Goal: Task Accomplishment & Management: Use online tool/utility

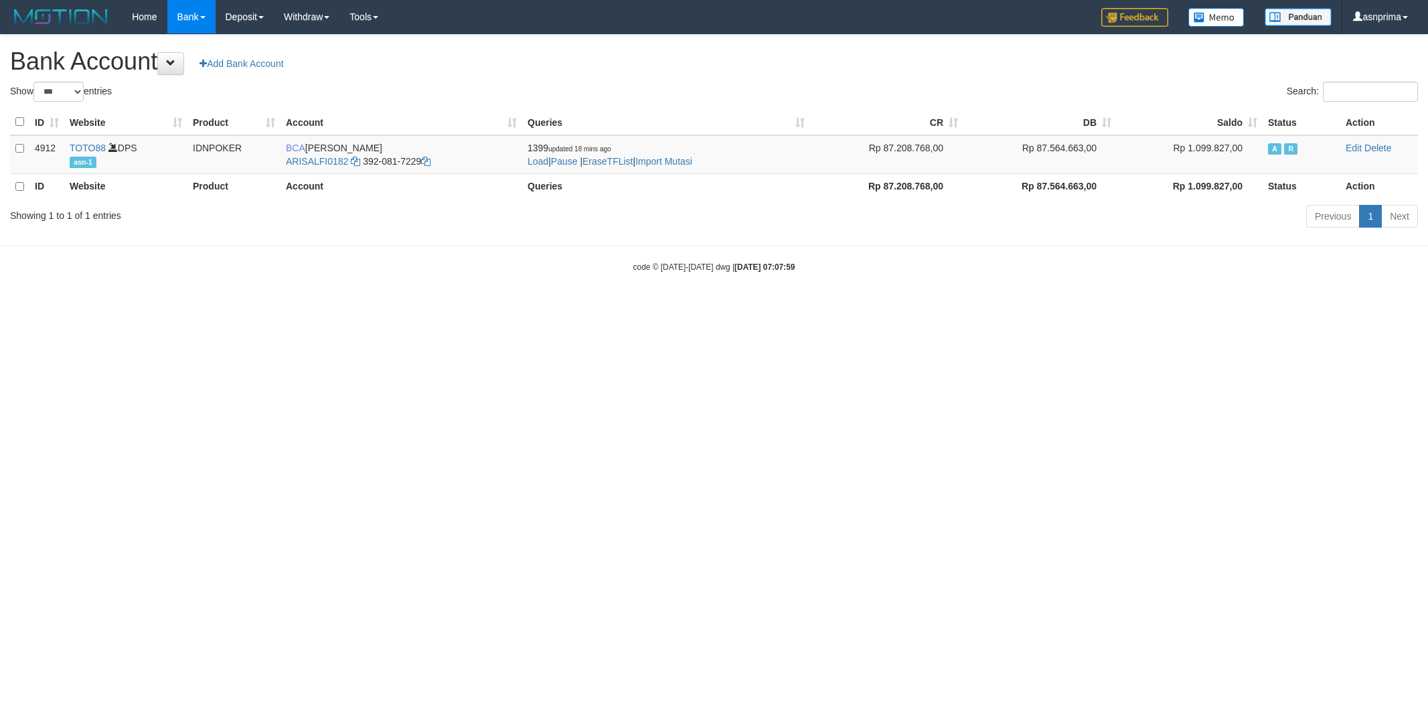
select select "***"
click at [657, 159] on link "Import Mutasi" at bounding box center [663, 161] width 57 height 11
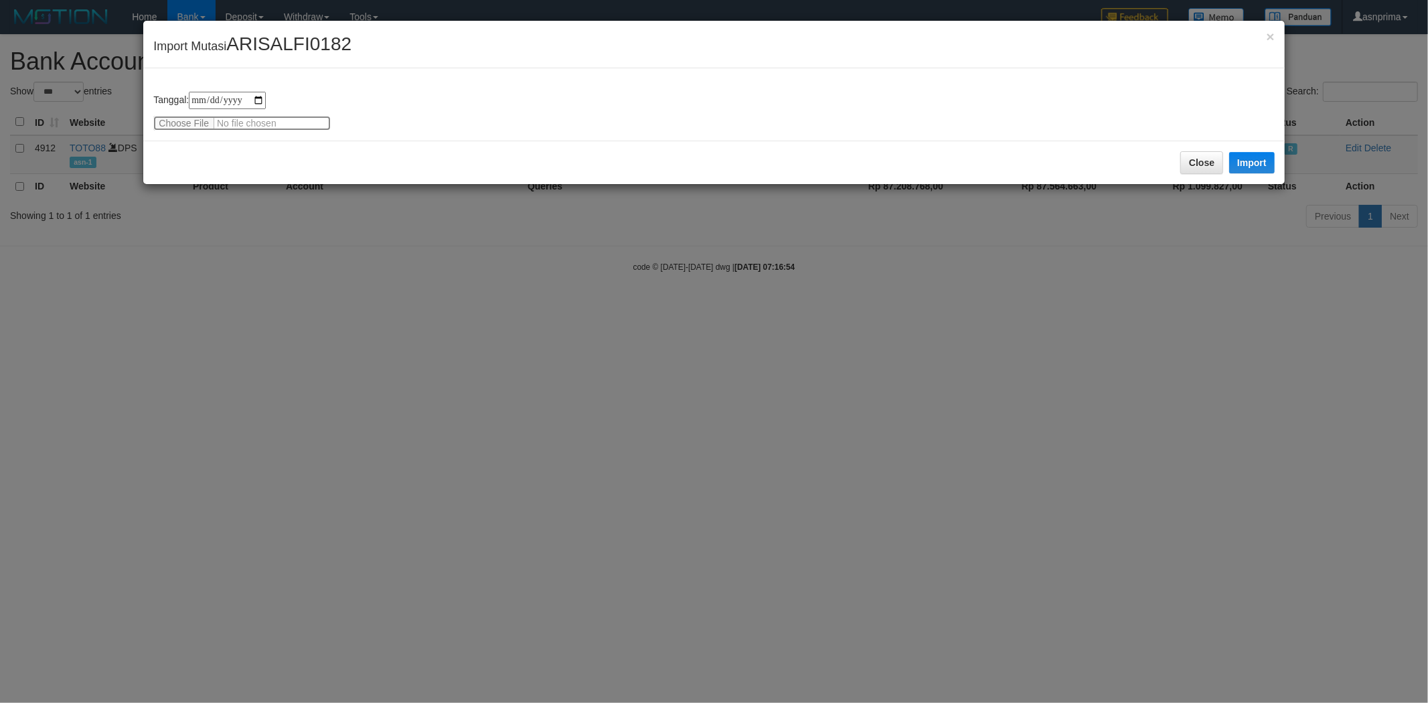
click at [226, 124] on input "file" at bounding box center [241, 123] width 177 height 15
type input "**********"
click at [1262, 165] on button "Import" at bounding box center [1252, 162] width 46 height 21
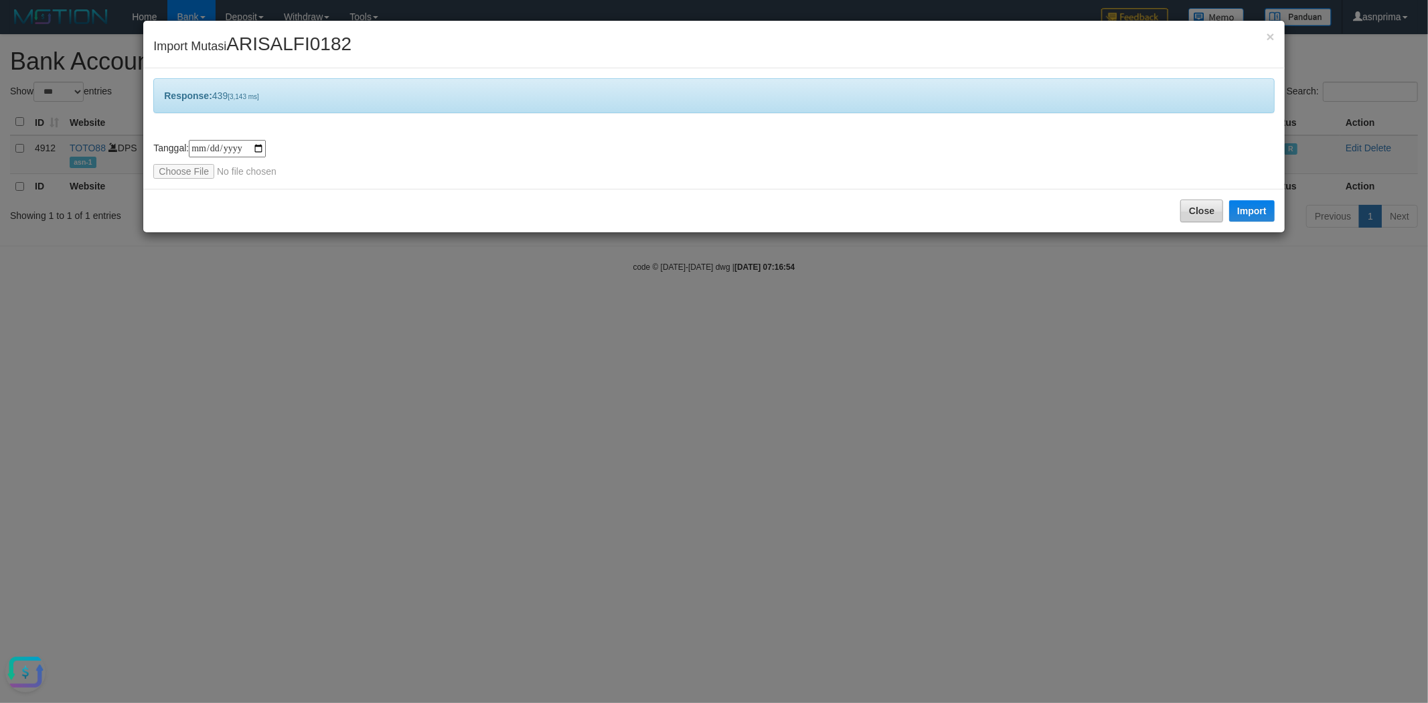
drag, startPoint x: 1200, startPoint y: 197, endPoint x: 1199, endPoint y: 208, distance: 11.5
click at [1199, 203] on div "Close Import" at bounding box center [713, 211] width 1140 height 44
click at [1199, 209] on button "Close" at bounding box center [1201, 210] width 43 height 23
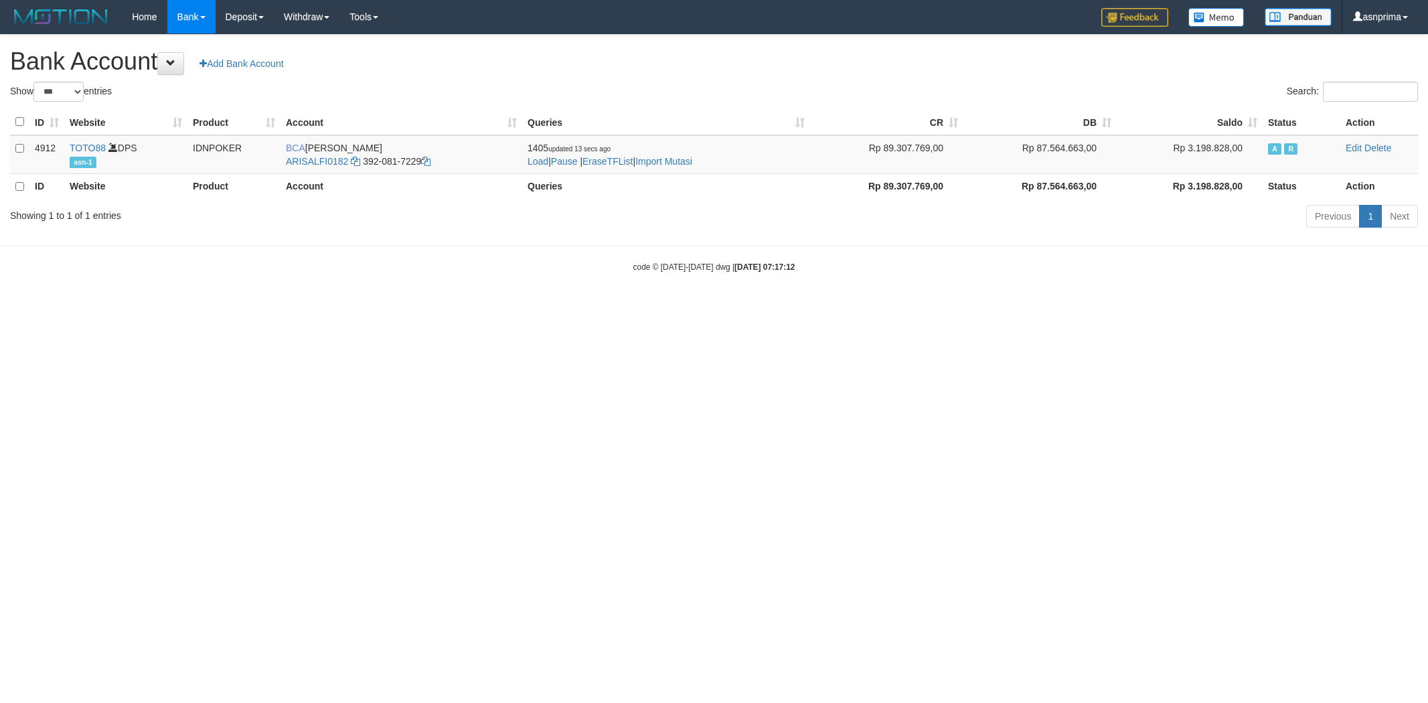
select select "***"
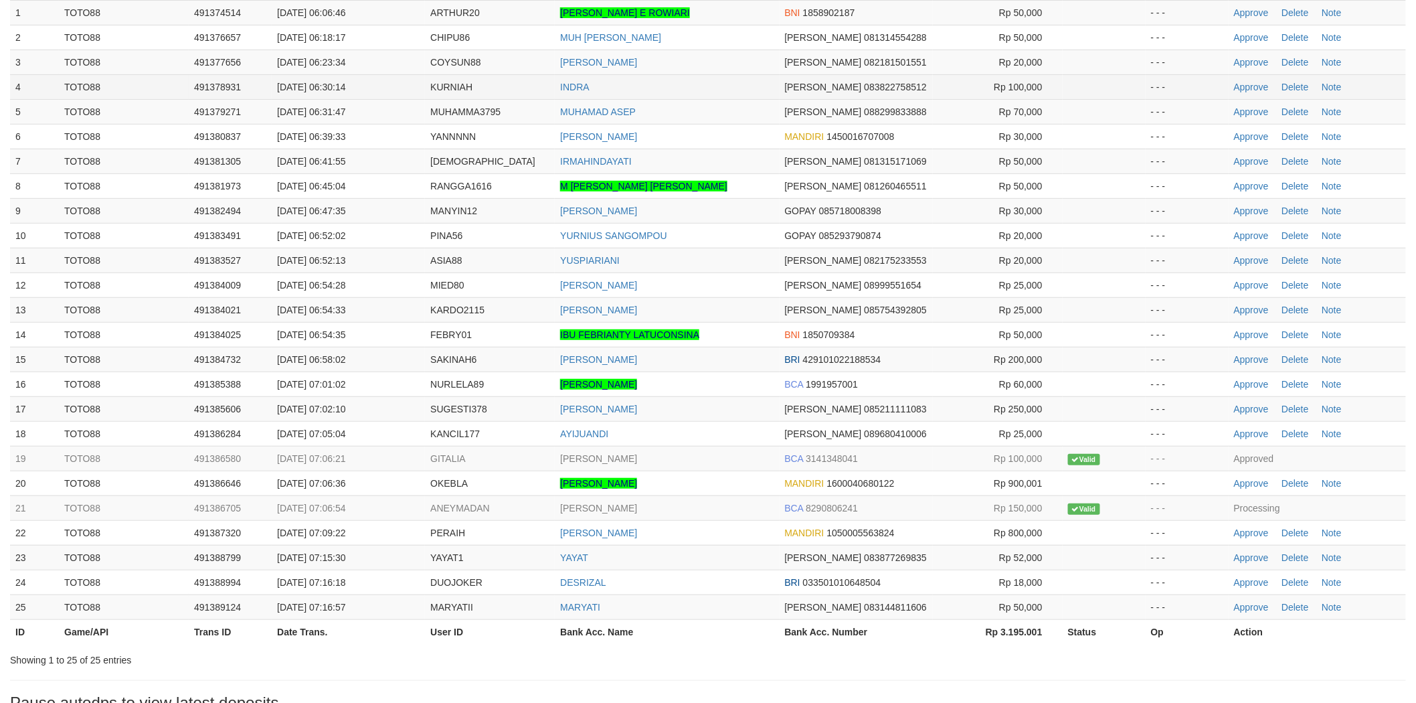
scroll to position [244, 0]
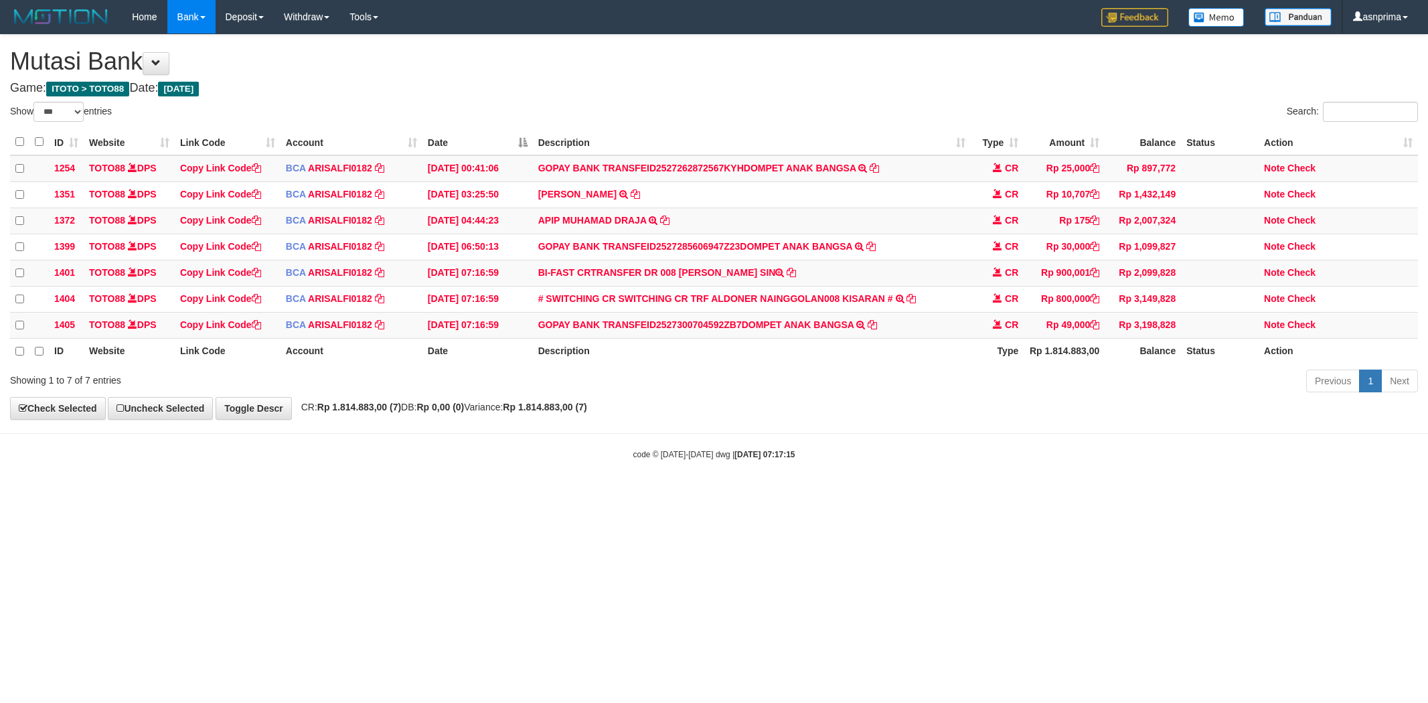
select select "***"
click at [1098, 329] on icon at bounding box center [1094, 323] width 9 height 9
click at [756, 311] on td "# SWITCHING CR SWITCHING CR TRF ALDONER NAINGGOLAN008 KISARAN # SWITCHING CR TR…" at bounding box center [752, 299] width 438 height 26
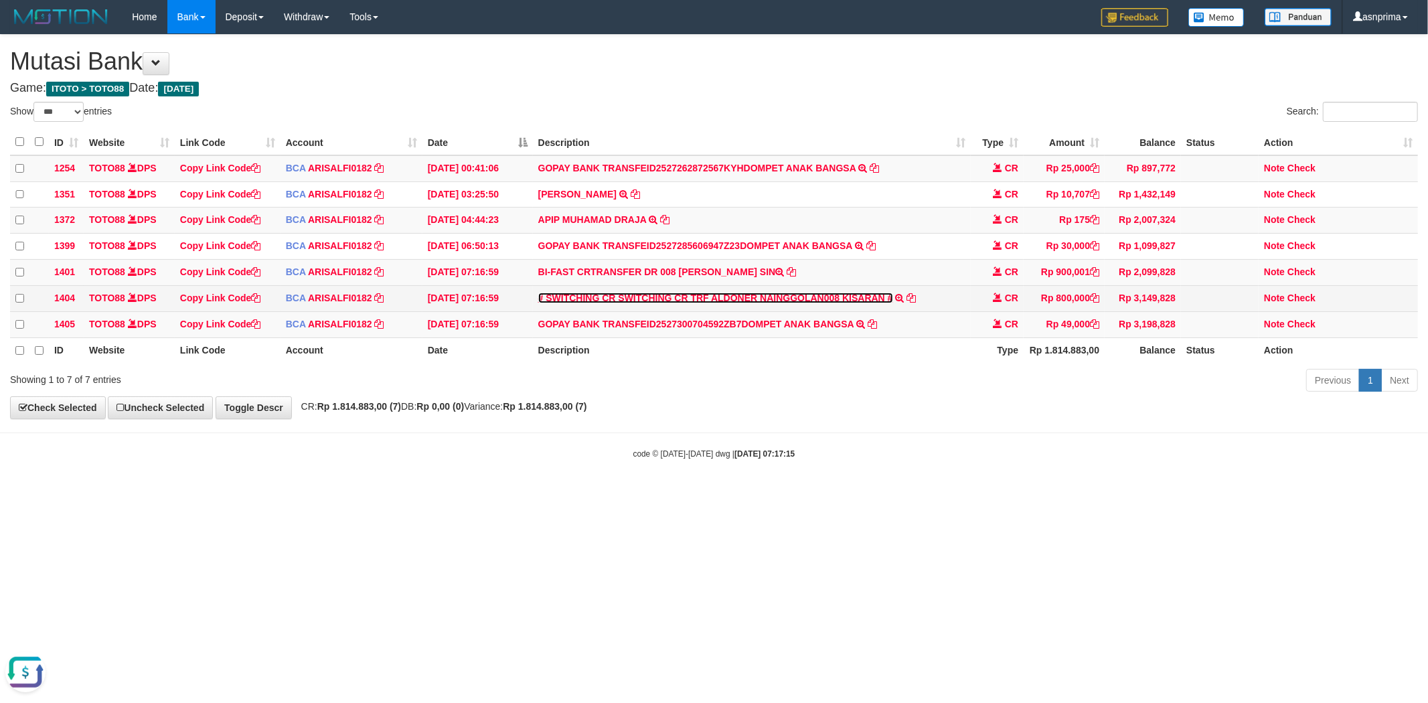
click at [754, 303] on link "# SWITCHING CR SWITCHING CR TRF ALDONER NAINGGOLAN008 KISARAN #" at bounding box center [715, 297] width 355 height 11
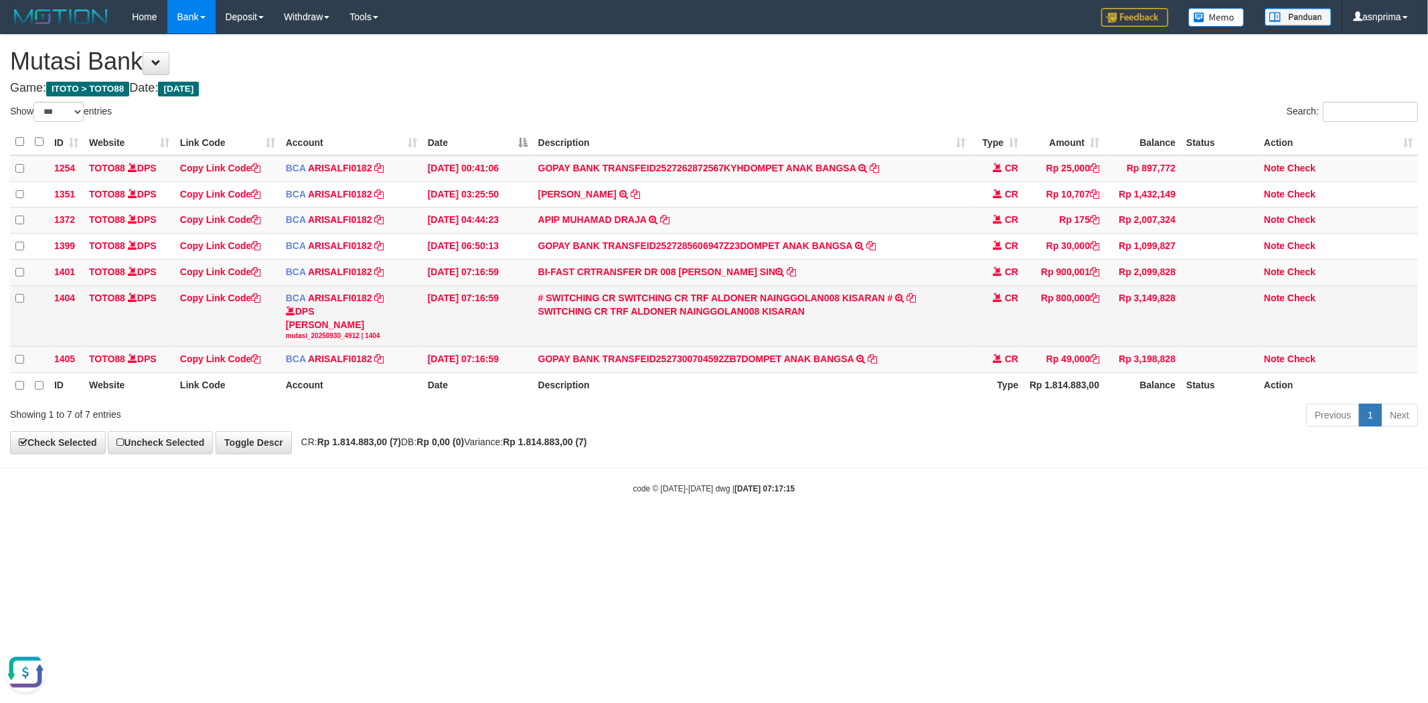
click at [647, 315] on div "SWITCHING CR TRF ALDONER NAINGGOLAN008 KISARAN" at bounding box center [752, 311] width 428 height 13
drag, startPoint x: 647, startPoint y: 315, endPoint x: 697, endPoint y: 315, distance: 49.5
click at [697, 315] on div "SWITCHING CR TRF ALDONER NAINGGOLAN008 KISARAN" at bounding box center [752, 311] width 428 height 13
click at [653, 318] on div "SWITCHING CR TRF ALDONER NAINGGOLAN008 KISARAN" at bounding box center [752, 311] width 428 height 13
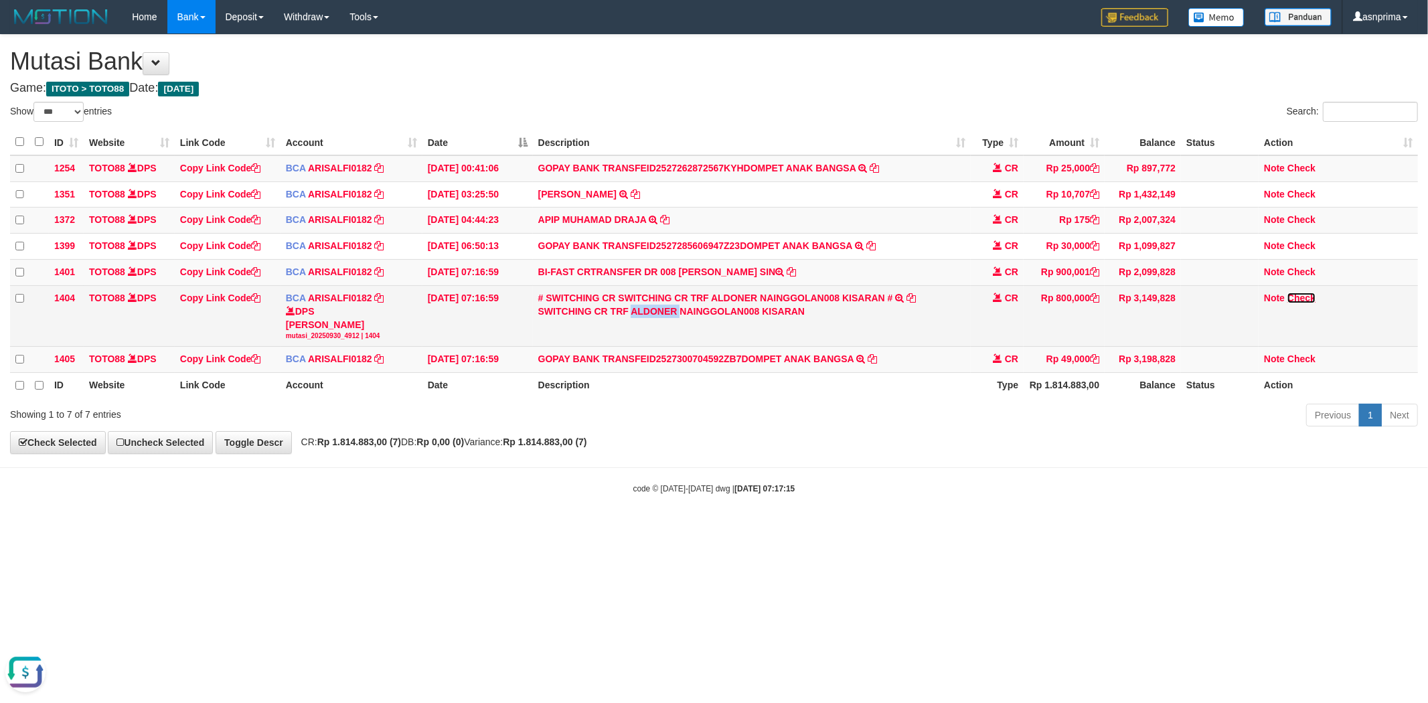
click at [1309, 303] on link "Check" at bounding box center [1301, 297] width 28 height 11
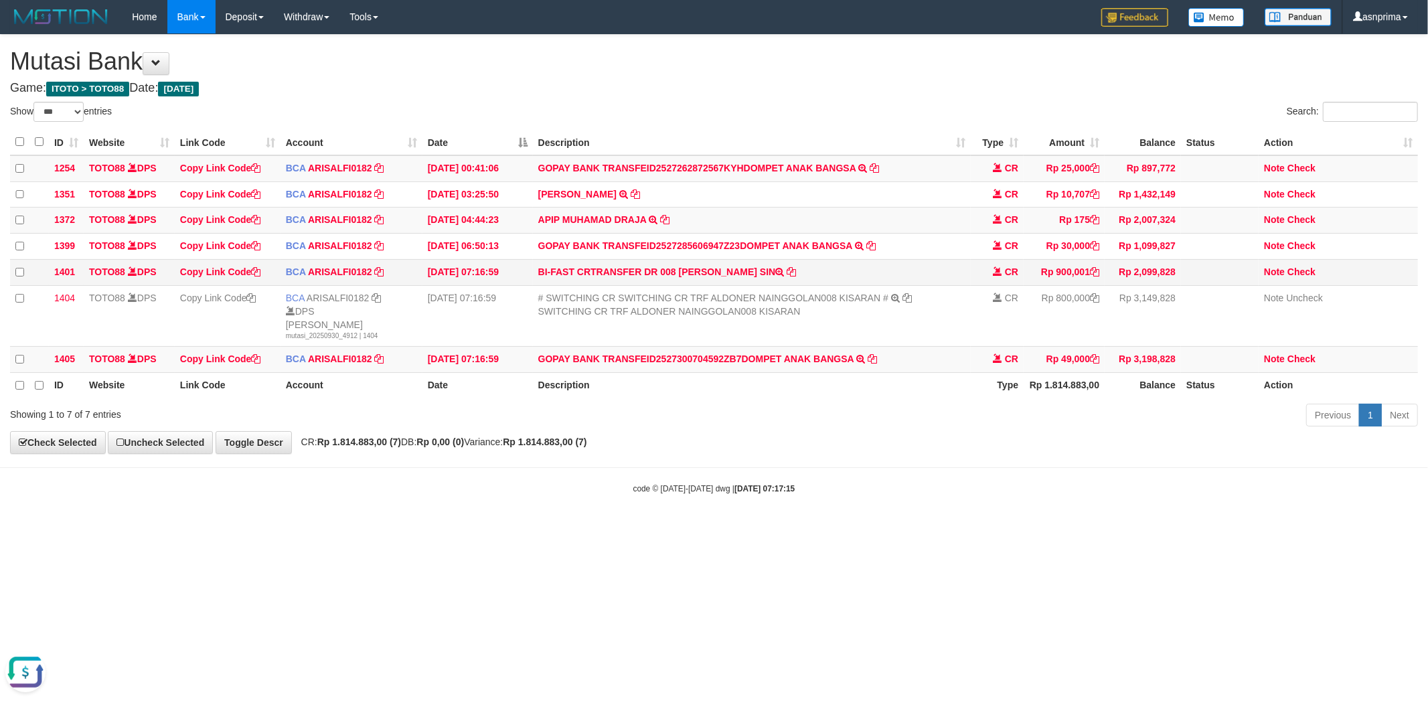
click at [711, 277] on td "BI-FAST CRTRANSFER DR 008 MARTHEN LUTHER SIN" at bounding box center [752, 273] width 438 height 26
drag, startPoint x: 711, startPoint y: 277, endPoint x: 754, endPoint y: 277, distance: 42.2
click at [754, 277] on td "BI-FAST CRTRANSFER DR 008 MARTHEN LUTHER SIN" at bounding box center [752, 273] width 438 height 26
copy td "MARTHEN LUTHER"
click at [1308, 277] on link "Check" at bounding box center [1301, 271] width 28 height 11
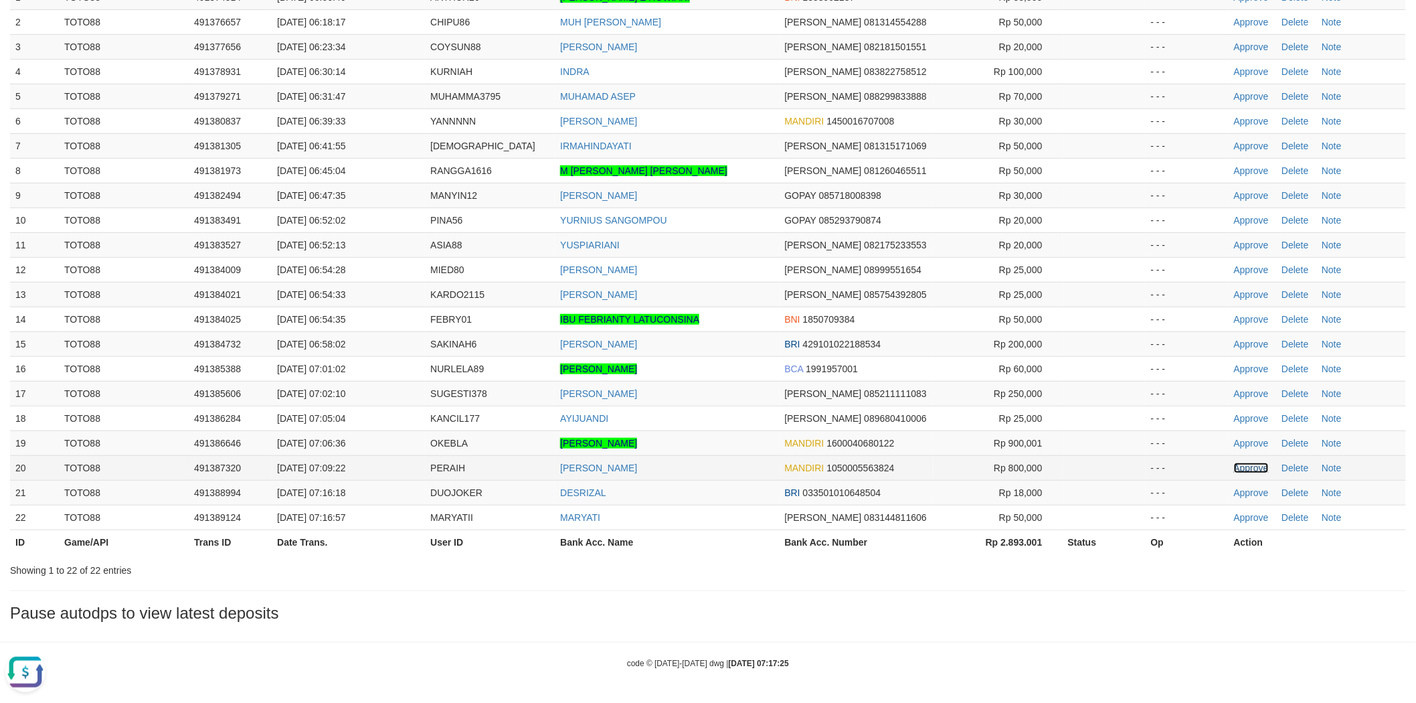
click at [1246, 462] on link "Approve" at bounding box center [1251, 467] width 35 height 11
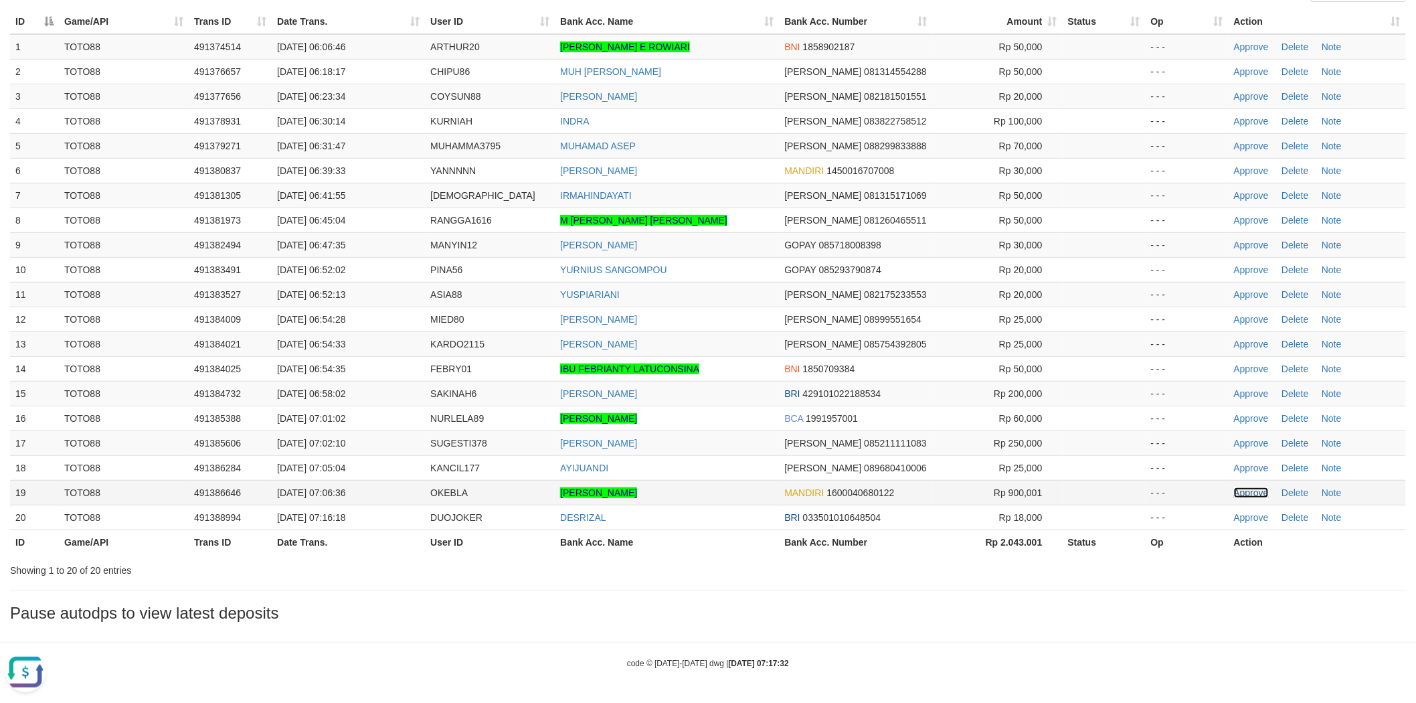
click at [1249, 493] on link "Approve" at bounding box center [1251, 492] width 35 height 11
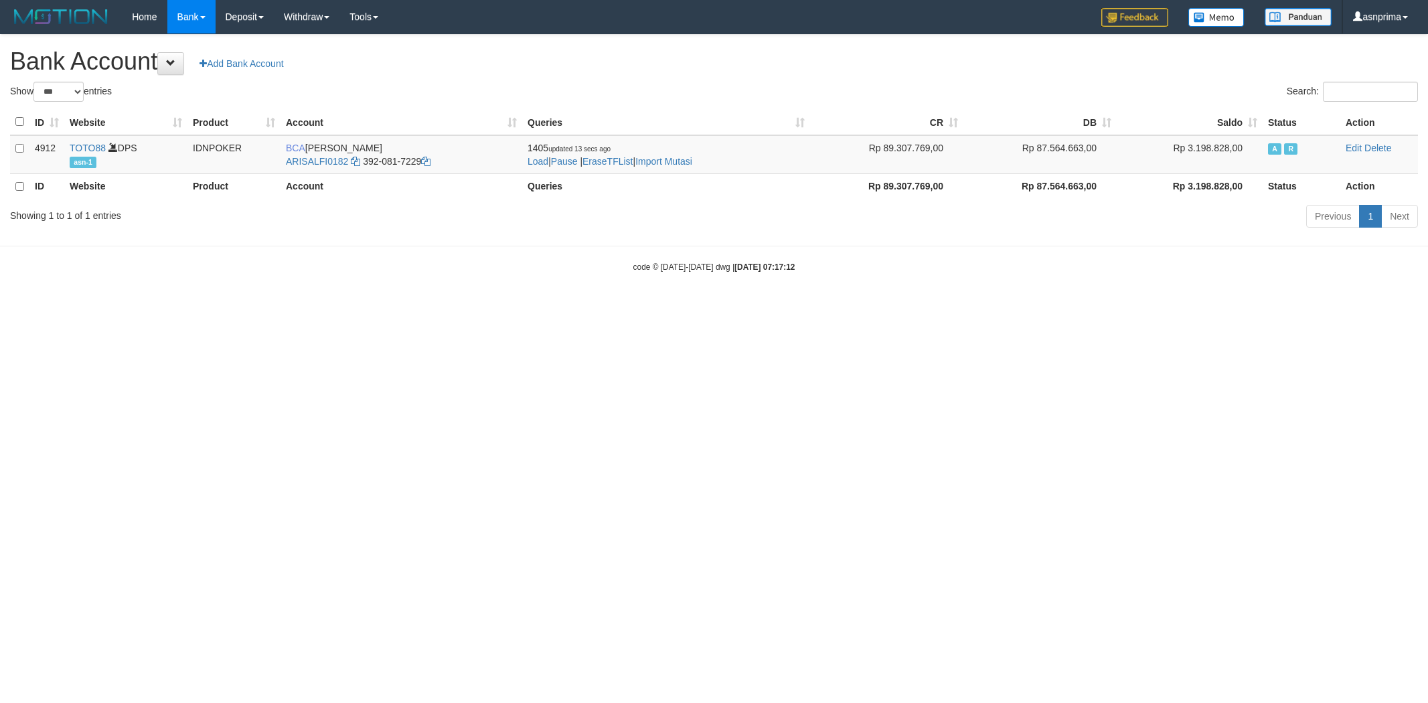
select select "***"
click at [676, 159] on link "Import Mutasi" at bounding box center [663, 161] width 57 height 11
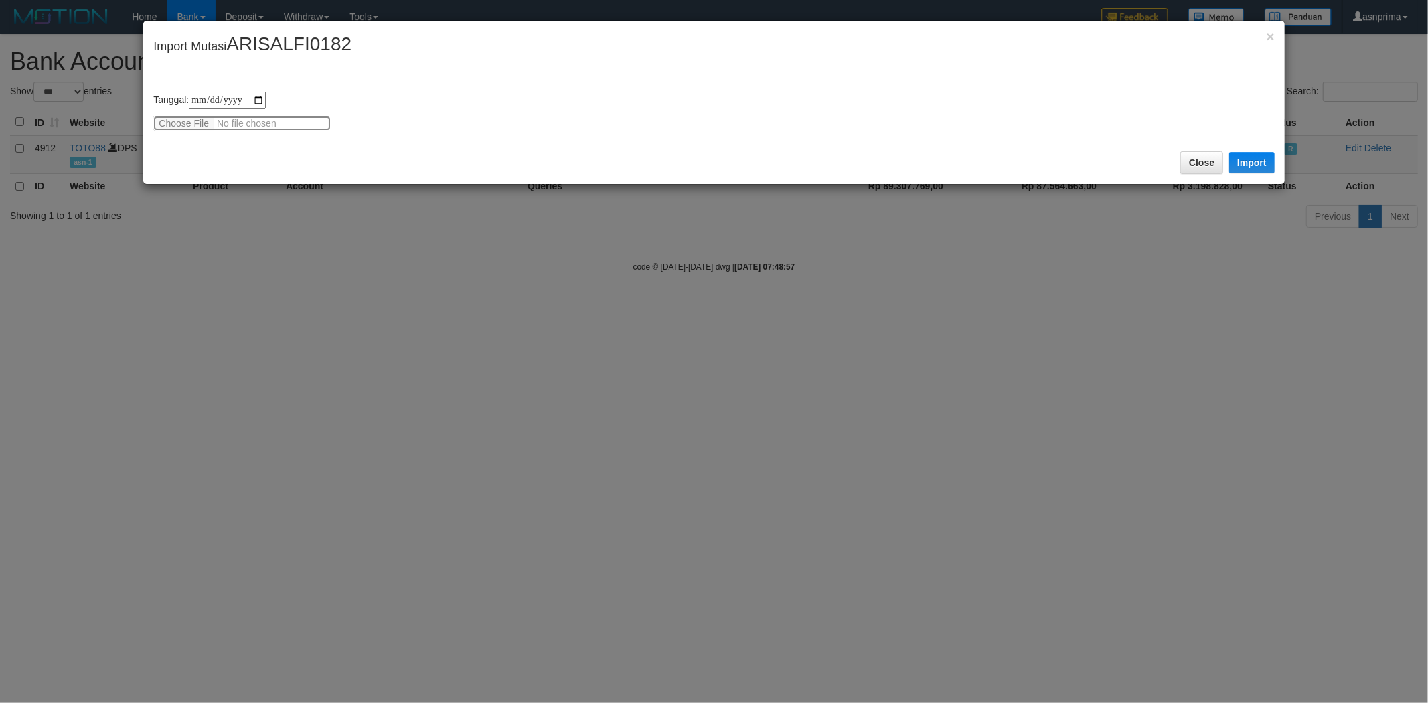
click at [252, 125] on input "file" at bounding box center [241, 123] width 177 height 15
type input "**********"
click at [306, 157] on div "Close Import" at bounding box center [713, 163] width 1140 height 44
click at [1254, 152] on button "Import" at bounding box center [1252, 162] width 46 height 21
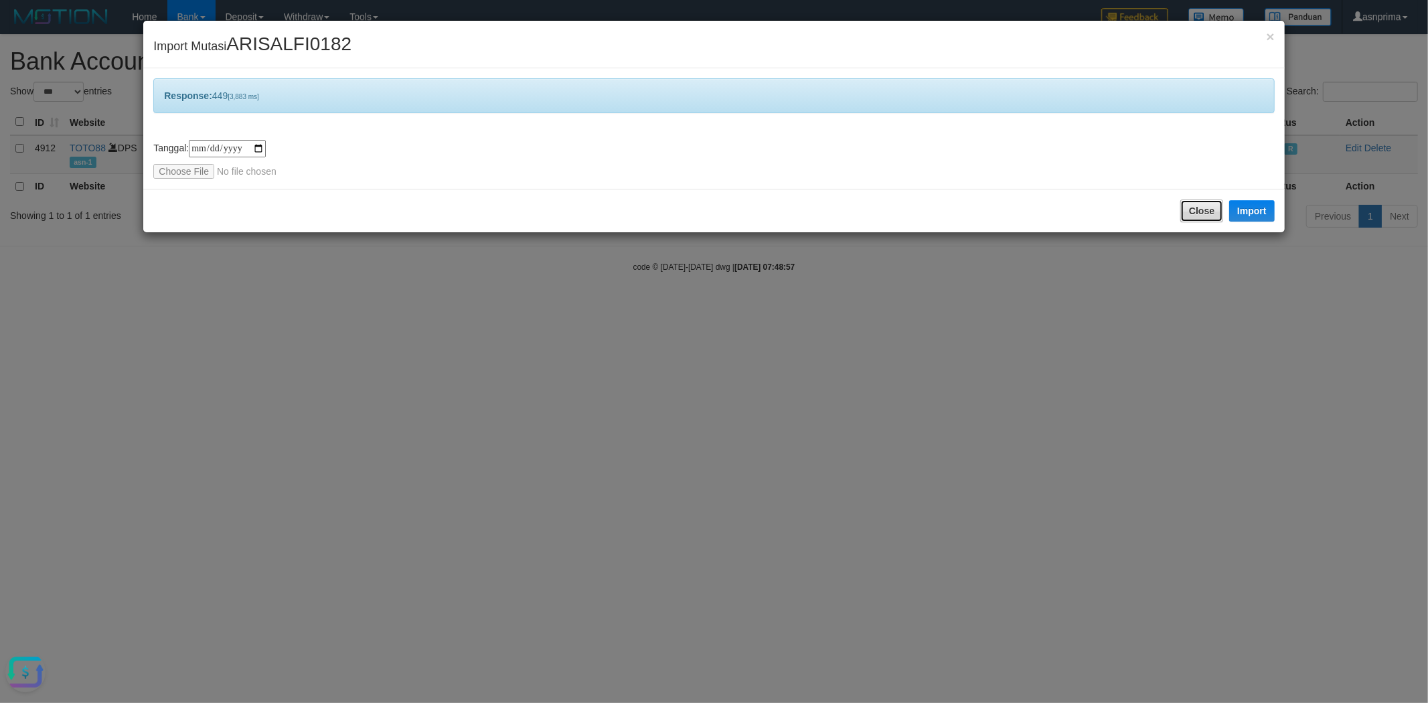
click at [1197, 213] on button "Close" at bounding box center [1201, 210] width 43 height 23
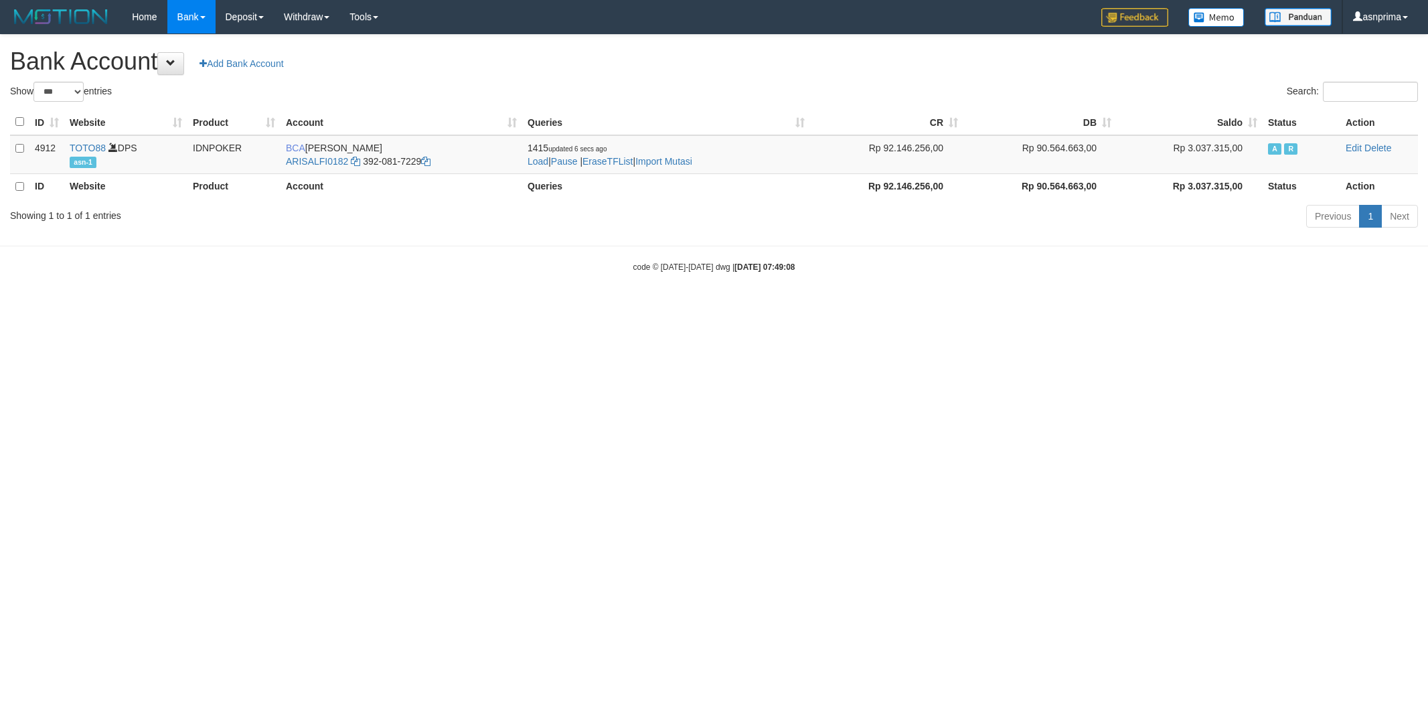
select select "***"
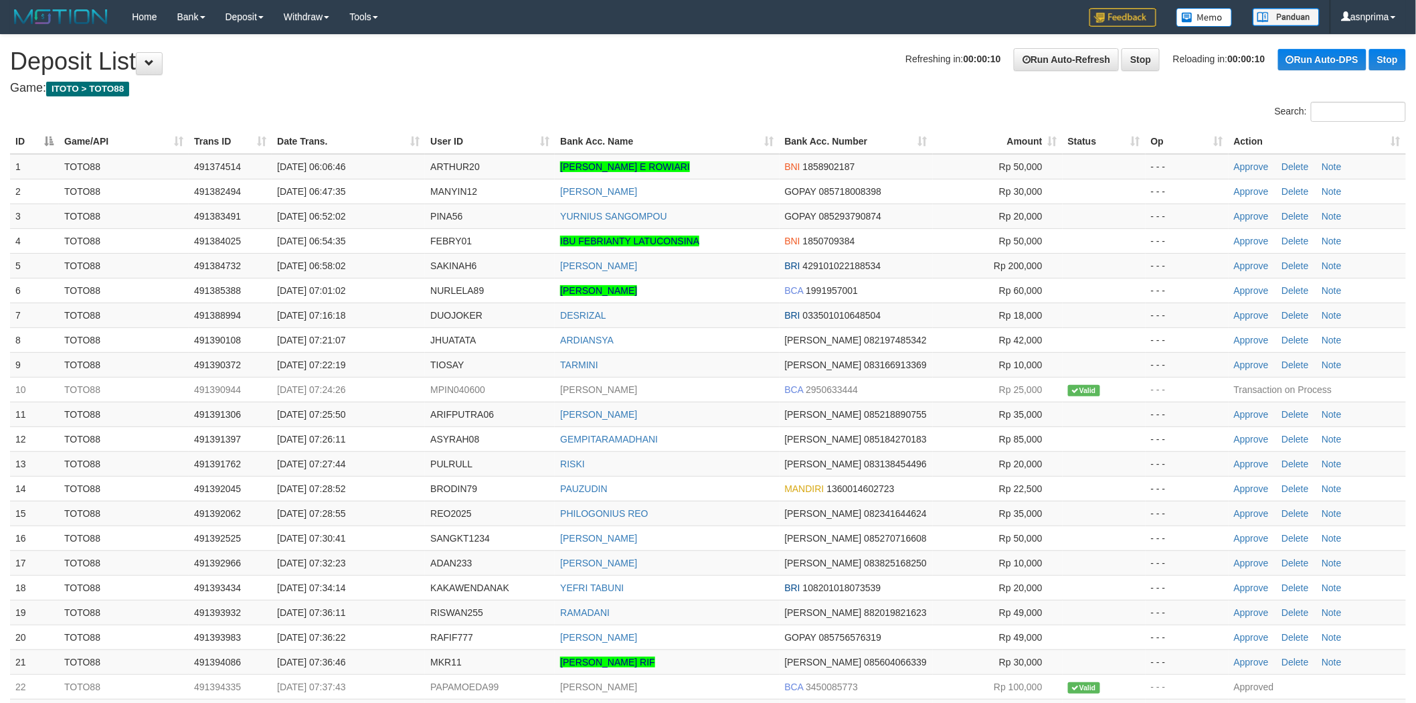
click at [1377, 139] on th "Action" at bounding box center [1317, 141] width 177 height 25
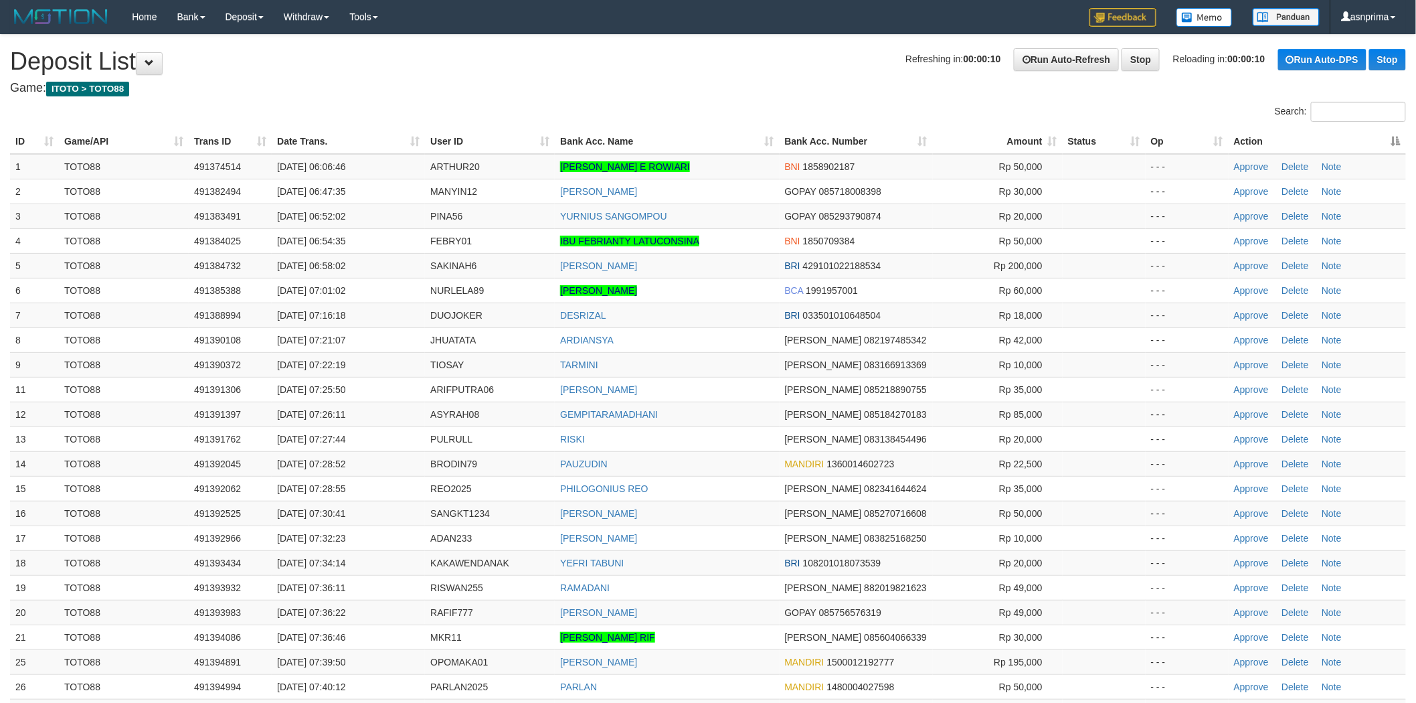
click at [1377, 139] on th "Action" at bounding box center [1317, 141] width 177 height 25
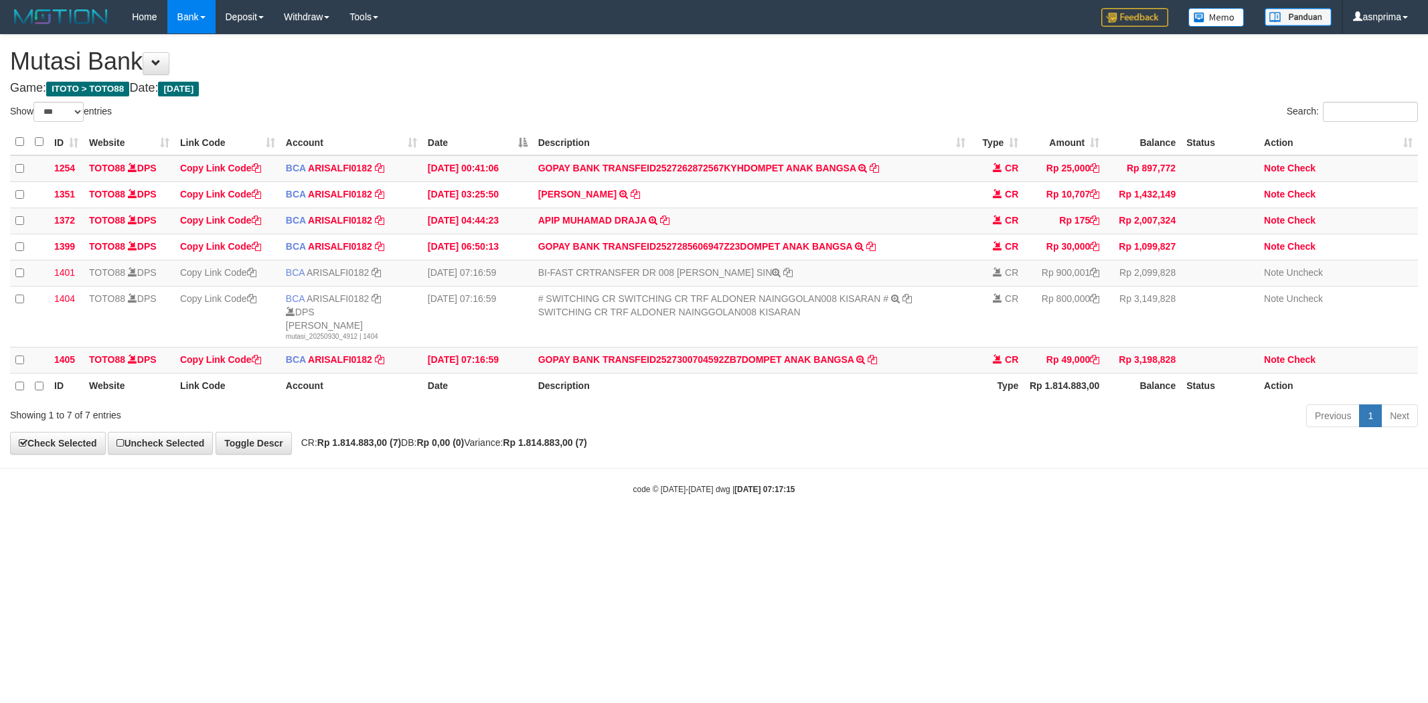
select select "***"
click at [889, 452] on div "**********" at bounding box center [714, 244] width 1428 height 419
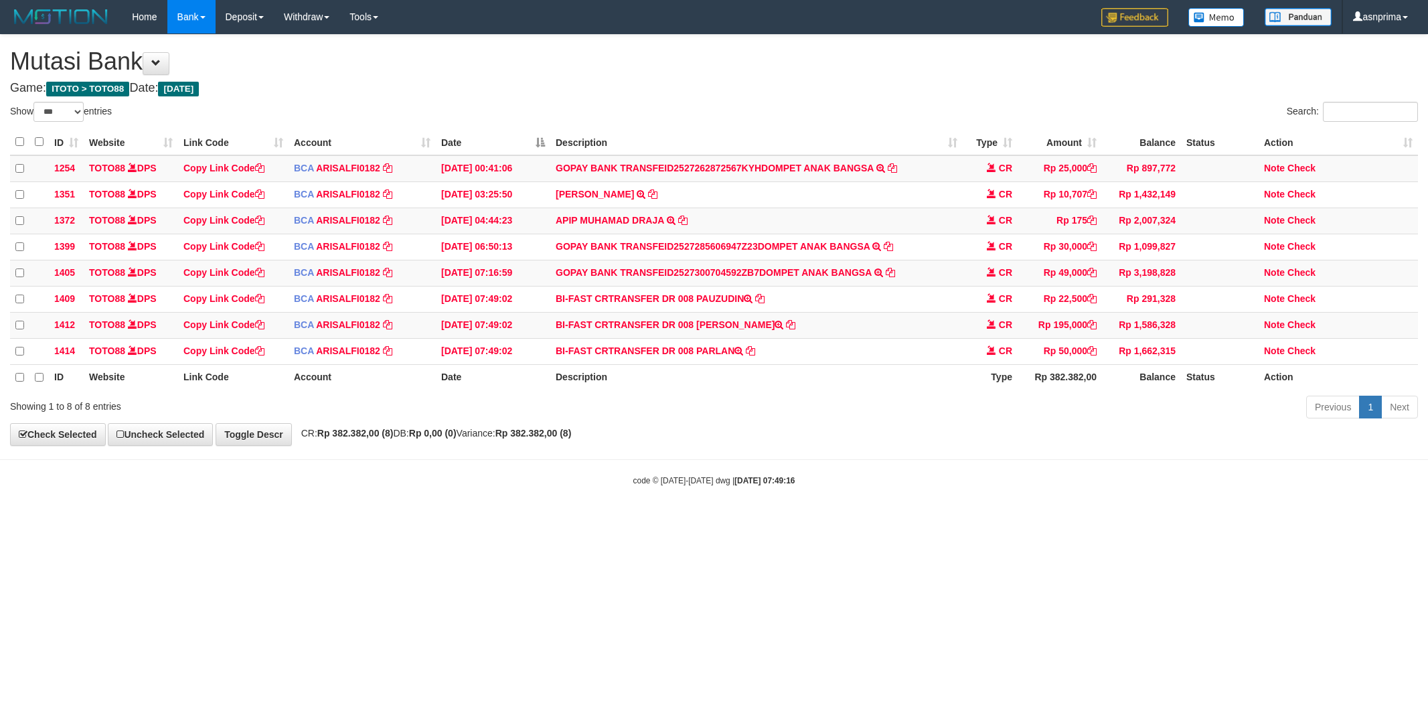
select select "***"
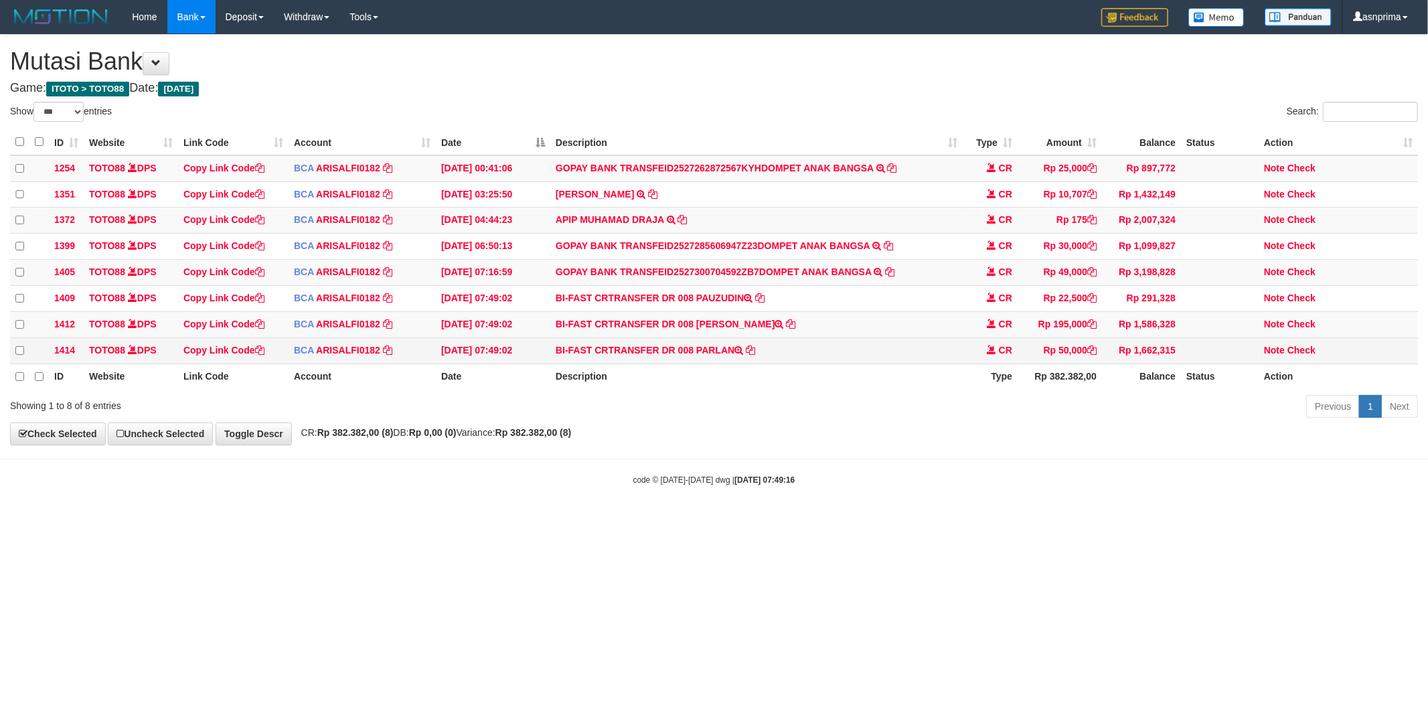
click at [712, 357] on td "BI-FAST CRTRANSFER DR 008 PARLAN" at bounding box center [756, 350] width 412 height 26
click at [724, 359] on td "BI-FAST CRTRANSFER DR 008 PARLAN" at bounding box center [756, 350] width 412 height 26
copy td "PARLAN"
drag, startPoint x: 1297, startPoint y: 352, endPoint x: 984, endPoint y: 388, distance: 315.3
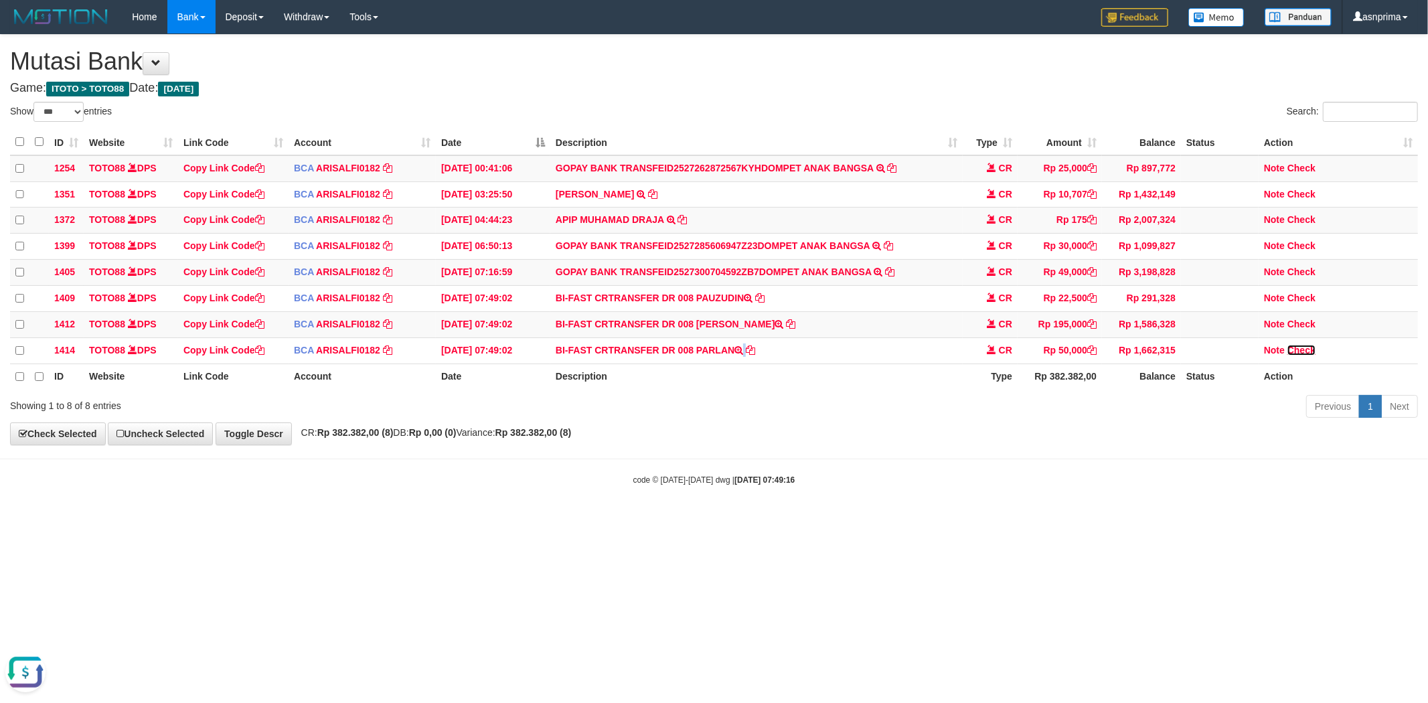
click at [1298, 353] on link "Check" at bounding box center [1301, 350] width 28 height 11
click at [721, 326] on td "BI-FAST CRTRANSFER DR 008 JAKOB MAKATEMUH" at bounding box center [756, 324] width 412 height 26
drag, startPoint x: 721, startPoint y: 326, endPoint x: 738, endPoint y: 326, distance: 16.7
click at [738, 326] on td "BI-FAST CRTRANSFER DR 008 JAKOB MAKATEMUH" at bounding box center [756, 324] width 412 height 26
copy td "JAKOB MAKATEMUH"
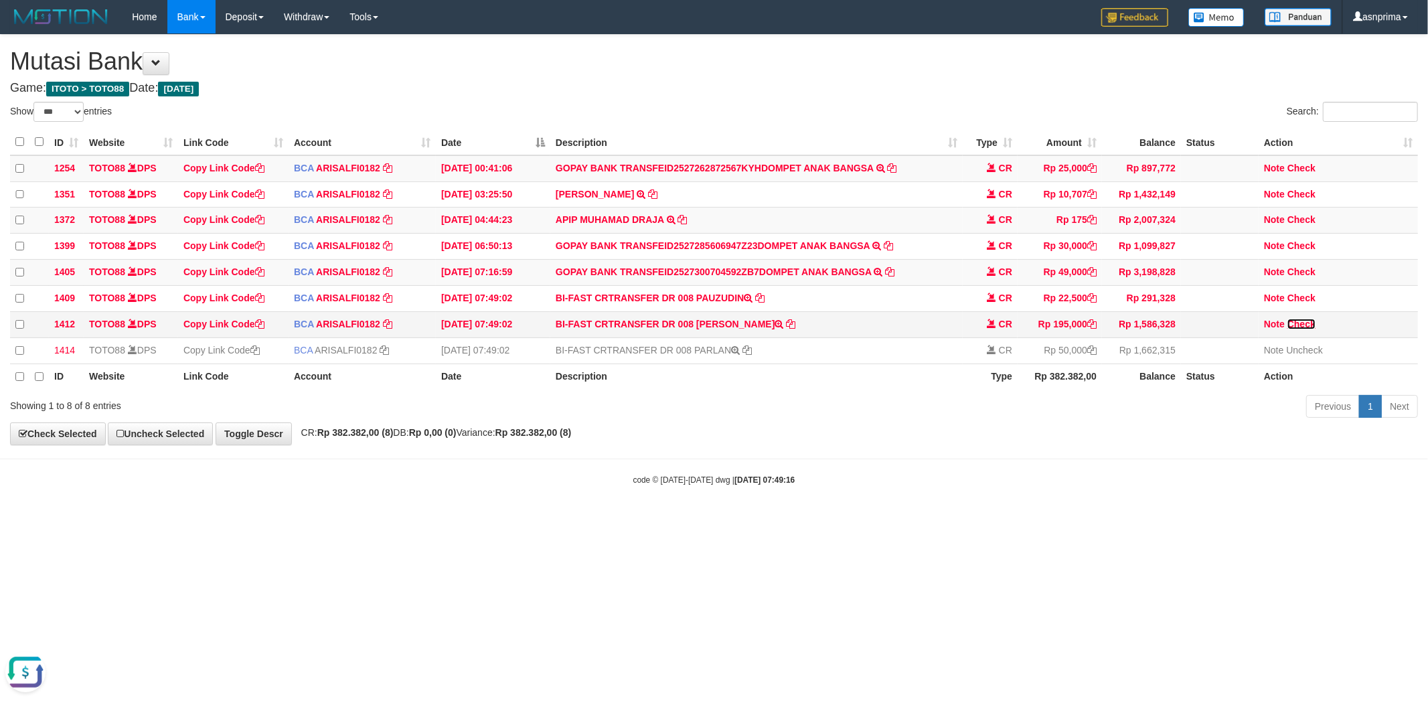
drag, startPoint x: 1294, startPoint y: 329, endPoint x: 938, endPoint y: 345, distance: 357.1
click at [1294, 329] on link "Check" at bounding box center [1301, 324] width 28 height 11
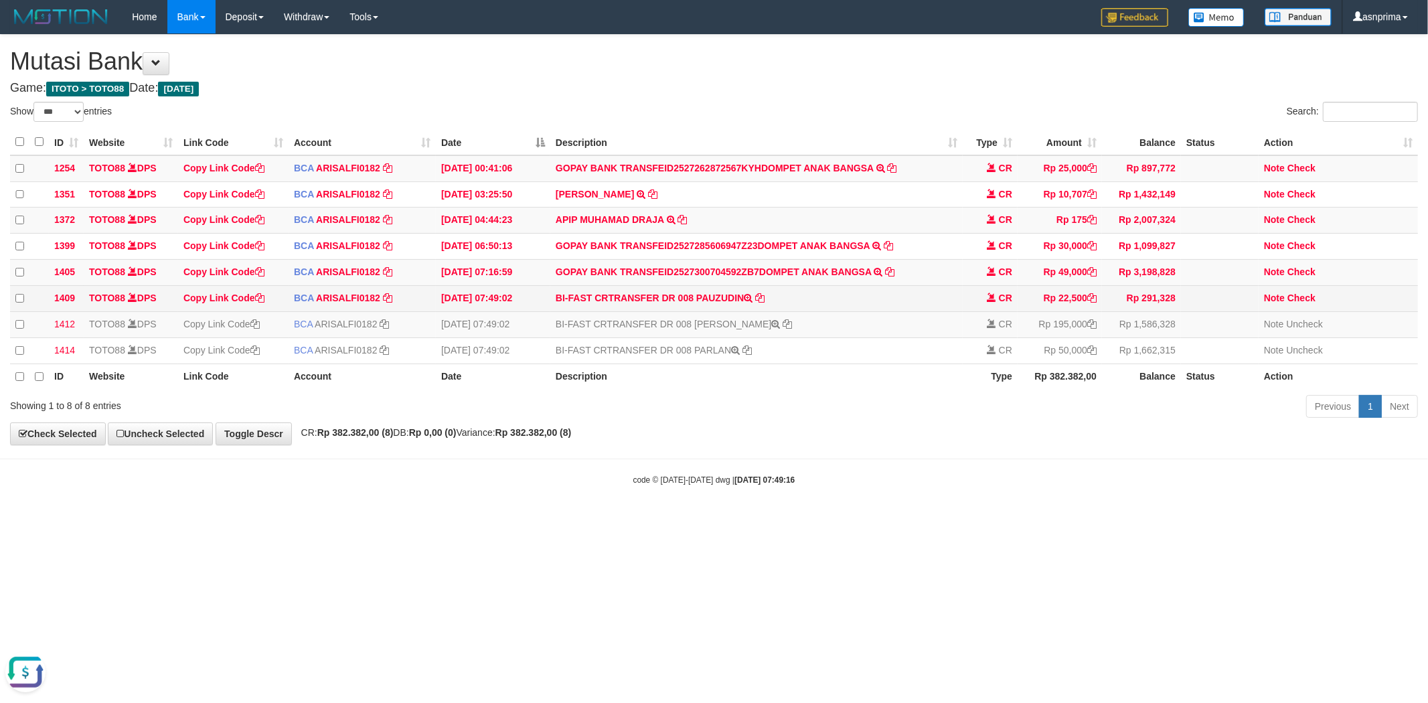
click at [717, 302] on td "BI-FAST CRTRANSFER DR 008 PAUZUDIN" at bounding box center [756, 299] width 412 height 26
click at [732, 305] on td "BI-FAST CRTRANSFER DR 008 PAUZUDIN" at bounding box center [756, 299] width 412 height 26
copy td "PAUZUDIN"
click at [1292, 303] on link "Check" at bounding box center [1301, 297] width 28 height 11
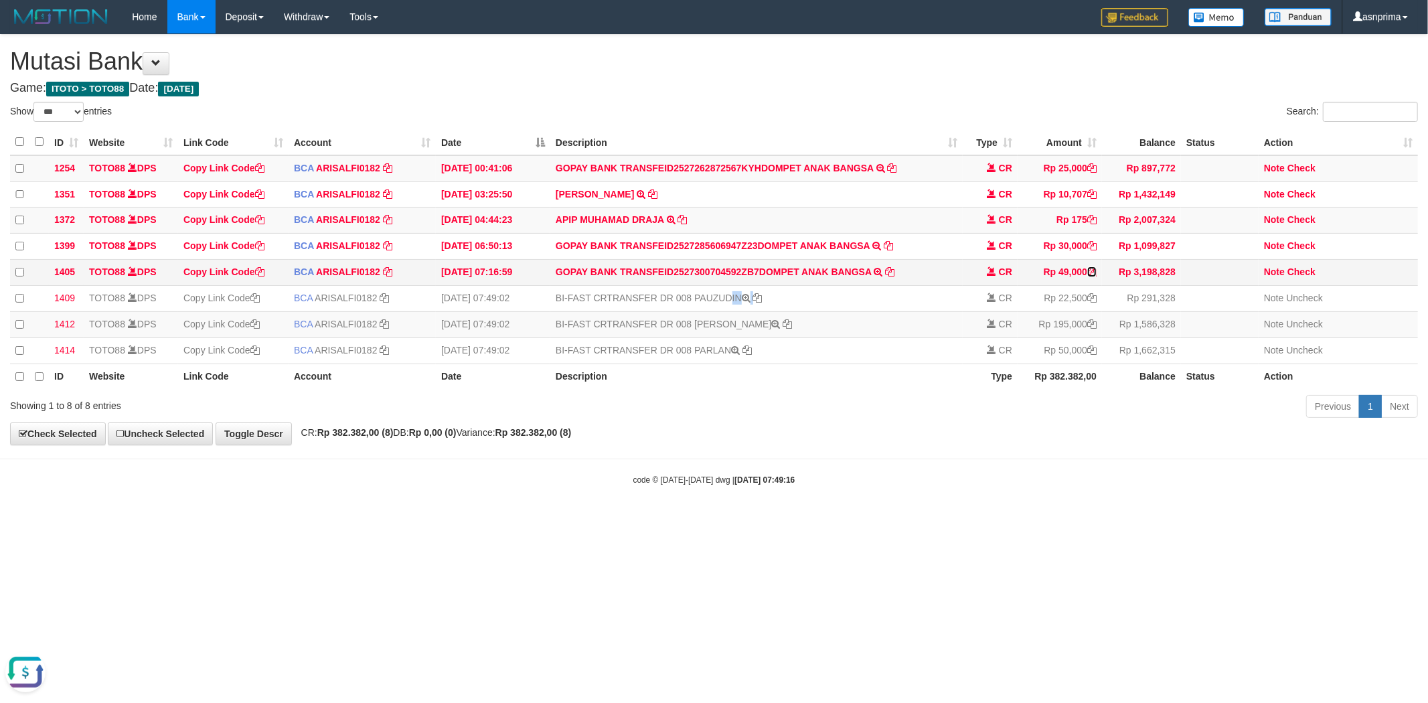
click at [1094, 276] on icon at bounding box center [1091, 271] width 9 height 9
copy td "PAUZUDIN"
click at [1306, 276] on link "Check" at bounding box center [1301, 271] width 28 height 11
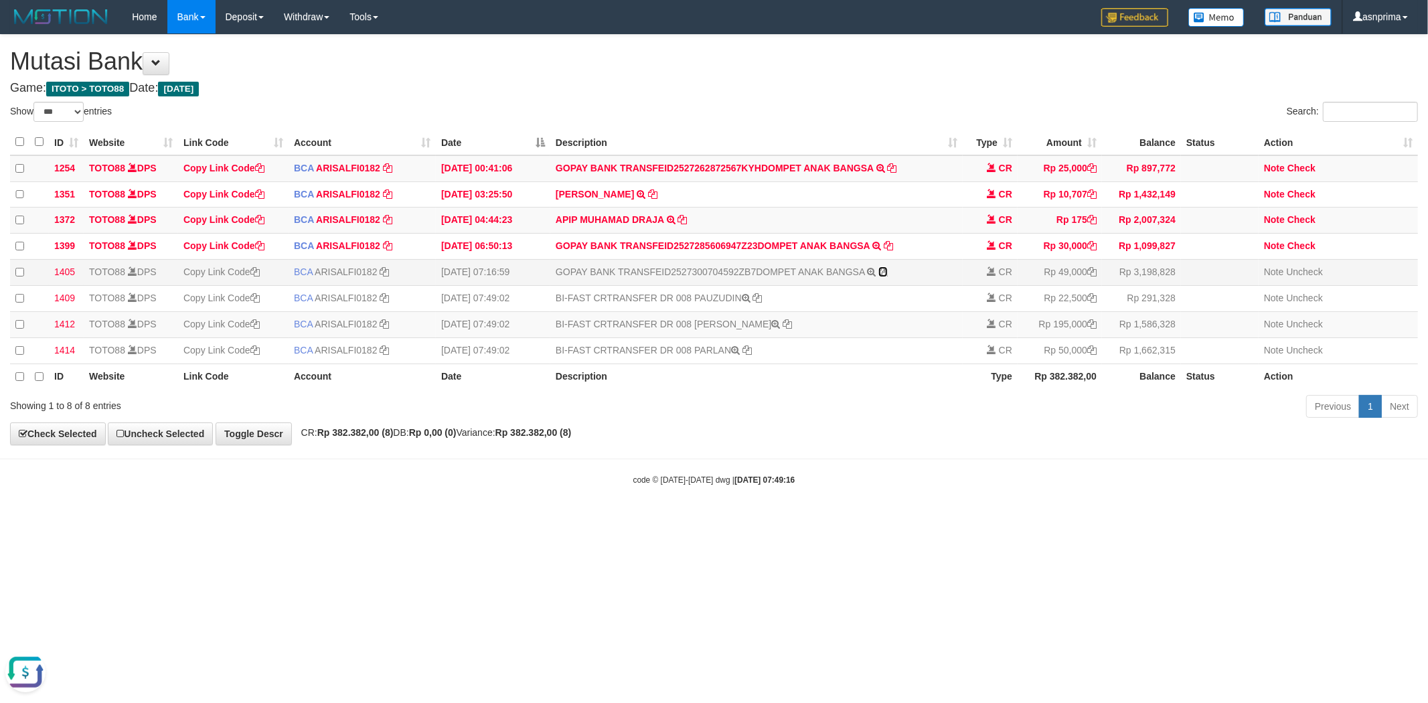
click at [884, 276] on icon at bounding box center [882, 271] width 9 height 9
drag, startPoint x: 649, startPoint y: 481, endPoint x: 624, endPoint y: 480, distance: 24.8
click at [647, 480] on body "Toggle navigation Home Bank Account List Load By Website Group [ITOTO] TOTO88 B…" at bounding box center [714, 259] width 1428 height 519
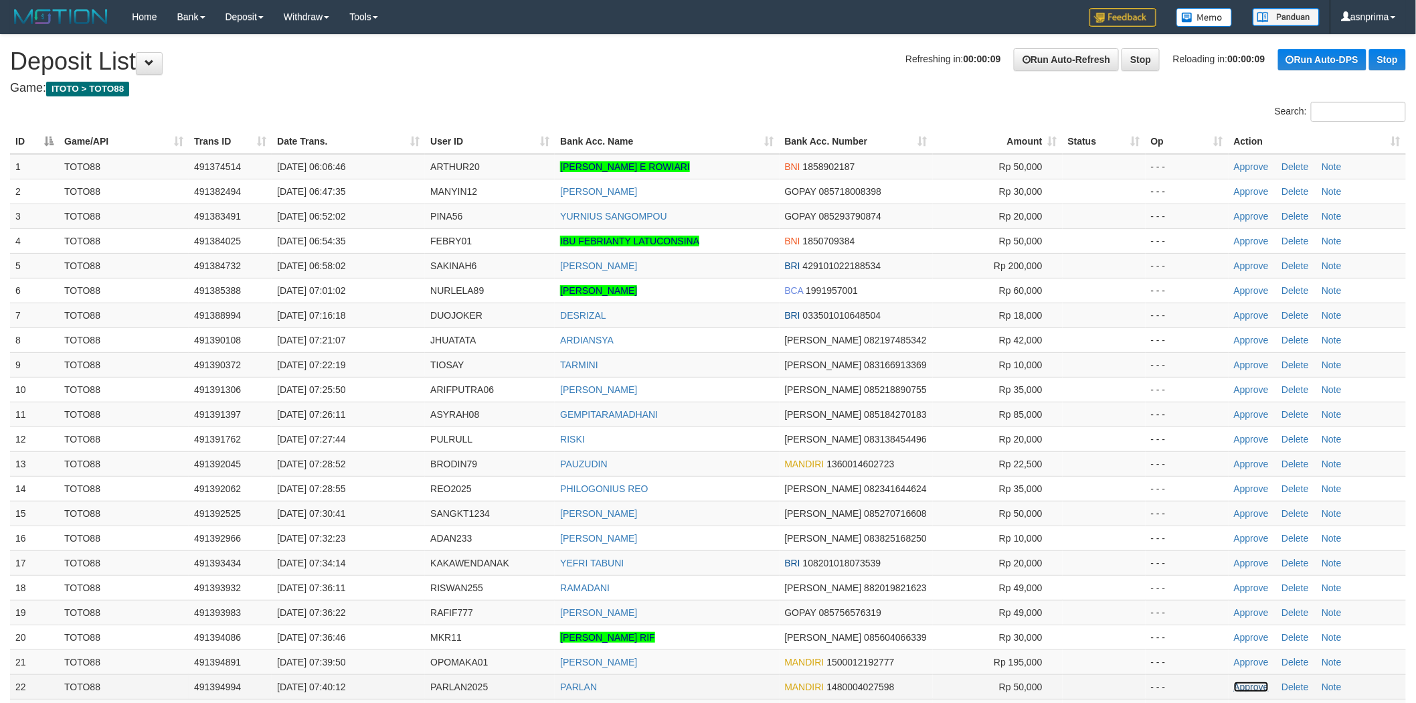
click at [1241, 681] on link "Approve" at bounding box center [1251, 686] width 35 height 11
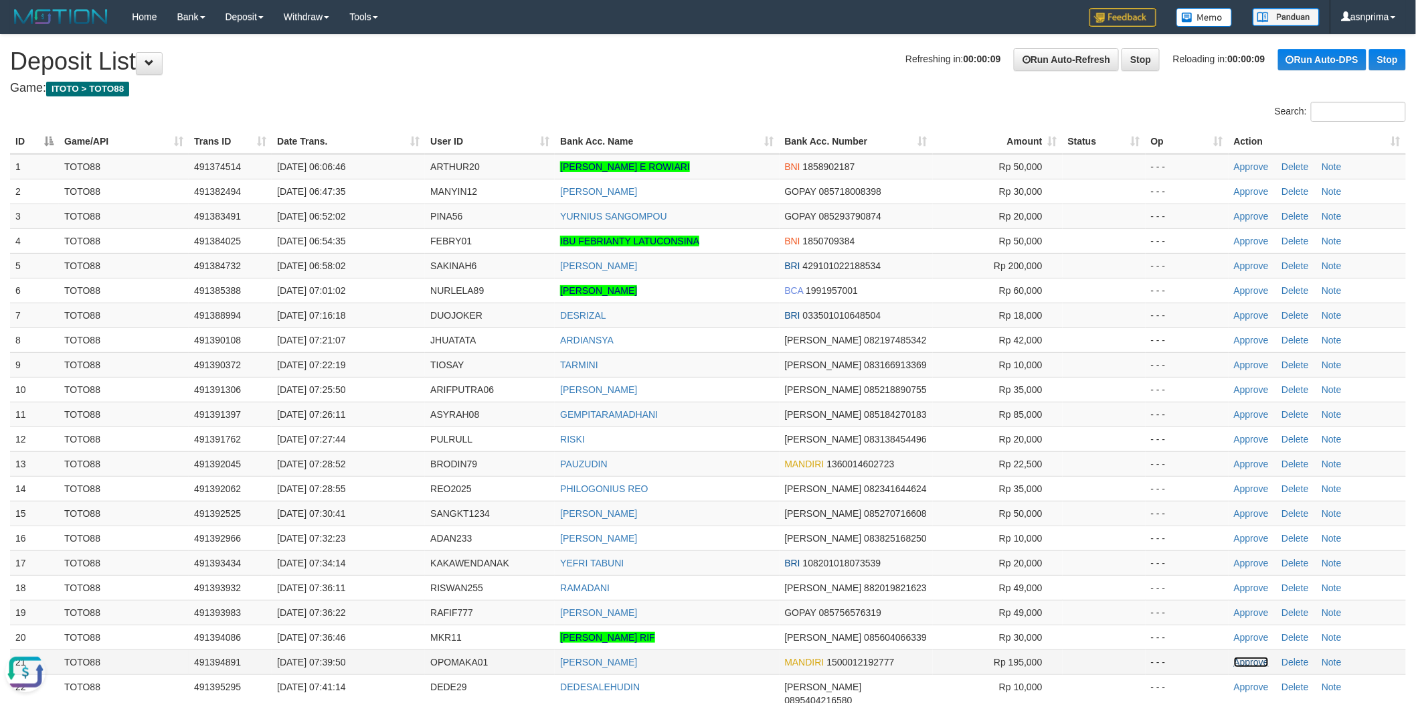
click at [1242, 657] on link "Approve" at bounding box center [1251, 662] width 35 height 11
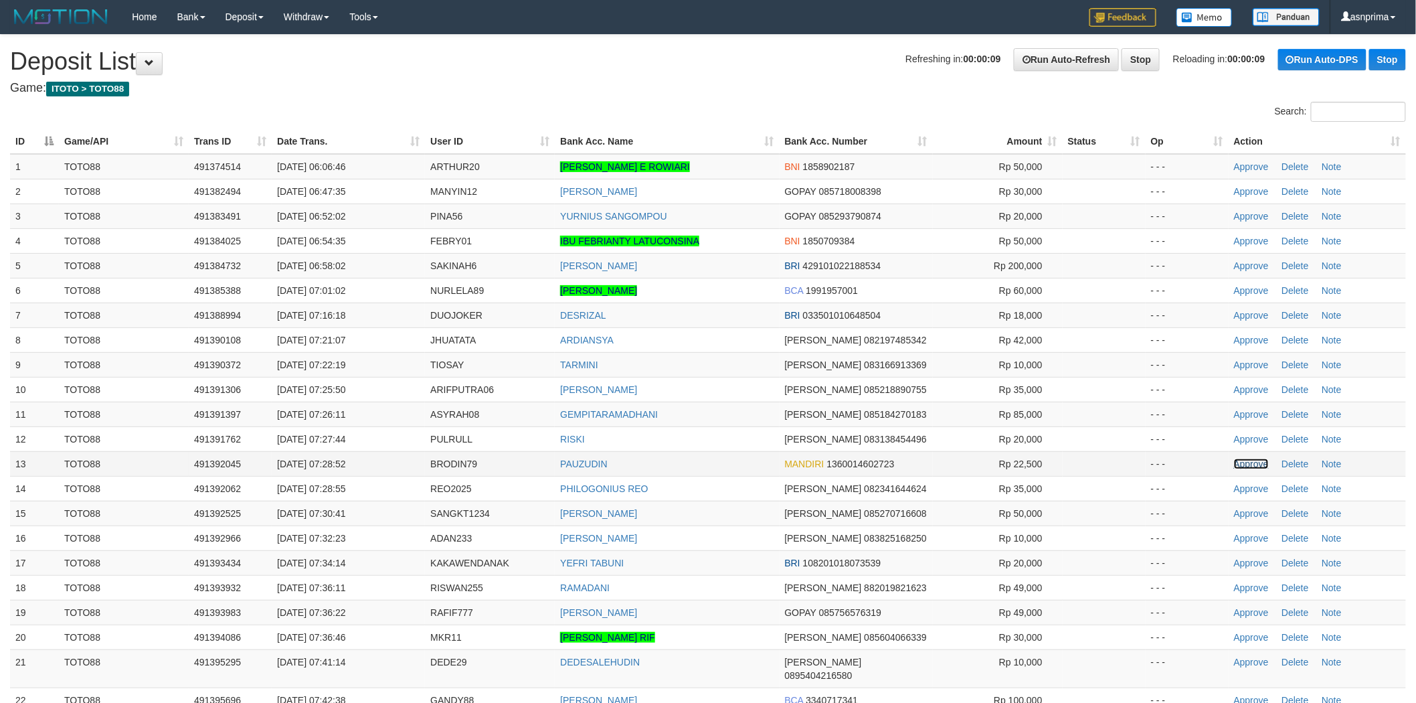
click at [1244, 462] on link "Approve" at bounding box center [1251, 463] width 35 height 11
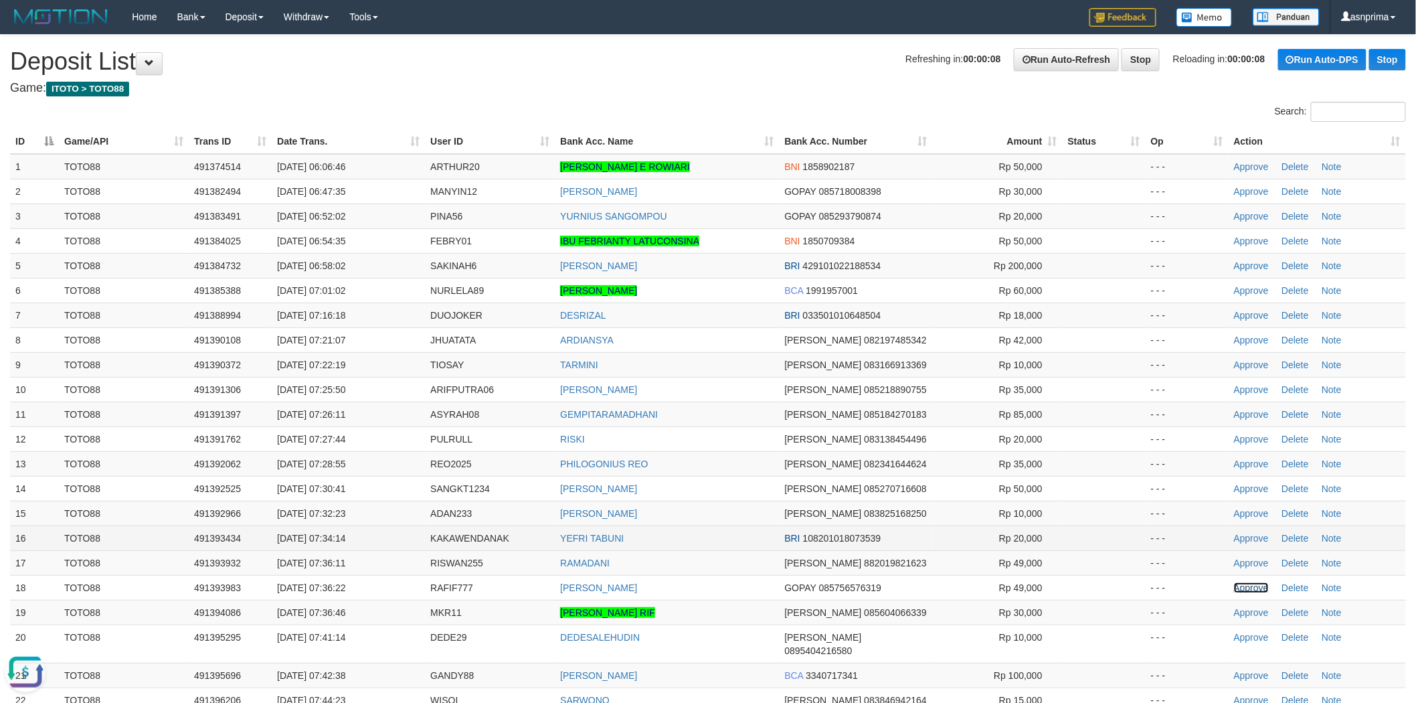
drag, startPoint x: 1235, startPoint y: 586, endPoint x: 1125, endPoint y: 526, distance: 125.8
click at [1235, 586] on link "Approve" at bounding box center [1251, 587] width 35 height 11
